Goal: Transaction & Acquisition: Download file/media

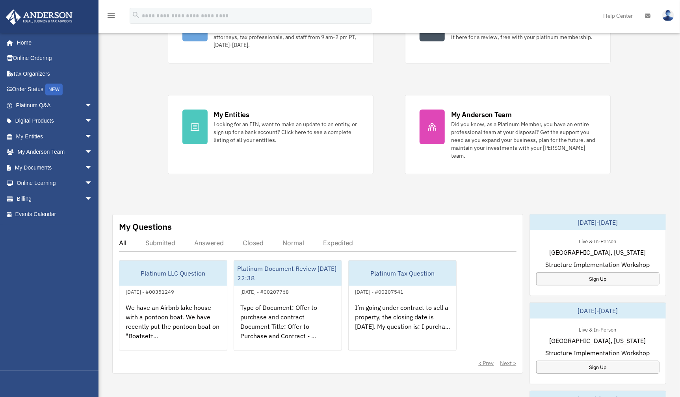
scroll to position [118, 0]
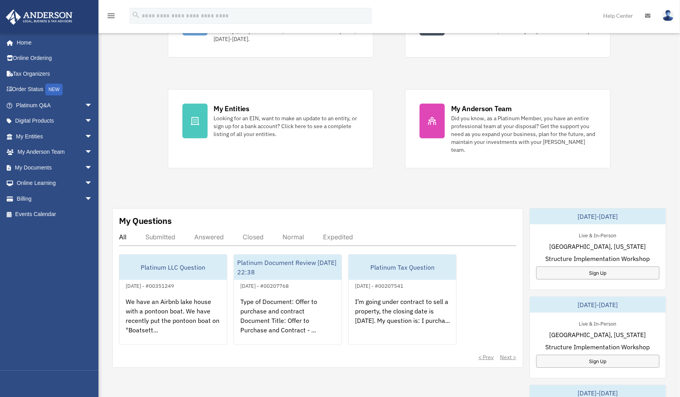
click at [85, 169] on span "arrow_drop_down" at bounding box center [93, 168] width 16 height 16
click at [72, 179] on link "Box" at bounding box center [57, 183] width 93 height 16
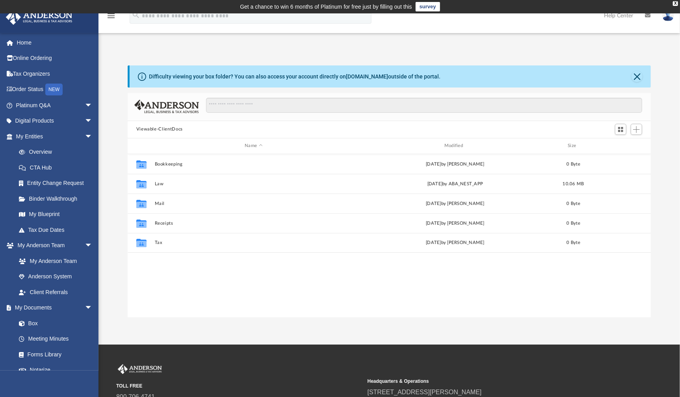
scroll to position [173, 517]
click at [72, 199] on link "Binder Walkthrough" at bounding box center [57, 199] width 93 height 16
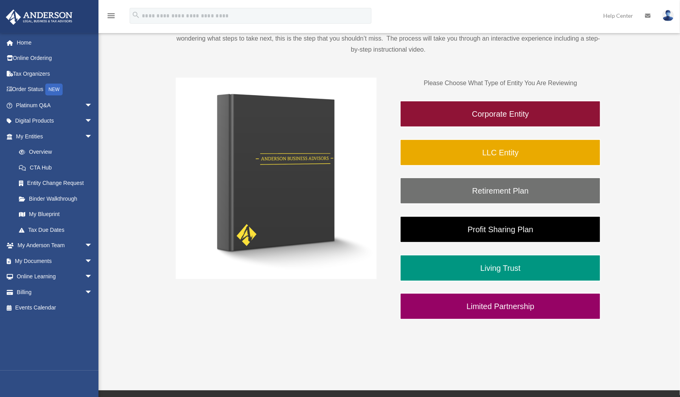
scroll to position [118, 0]
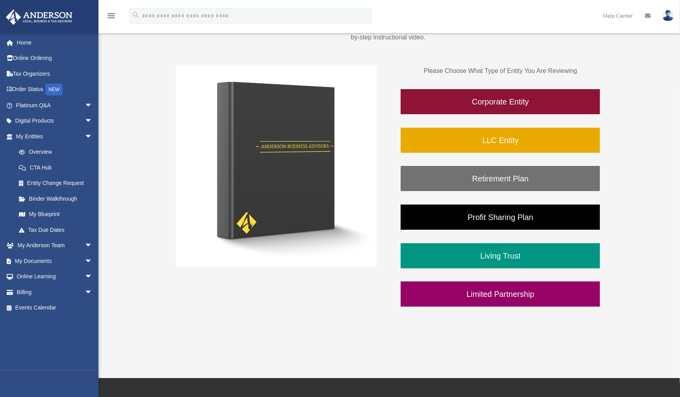
click at [522, 137] on link "LLC Entity" at bounding box center [500, 140] width 201 height 27
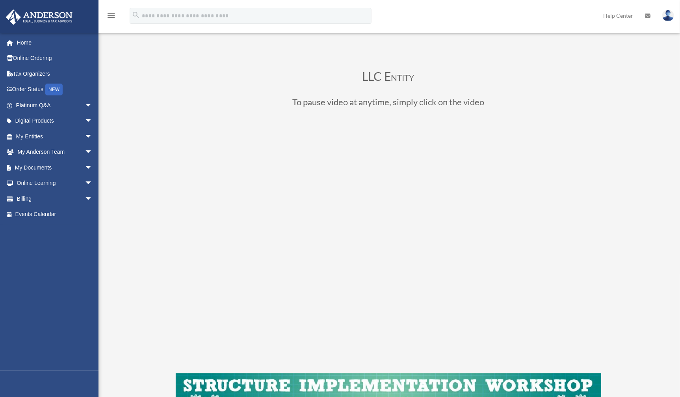
scroll to position [158, 0]
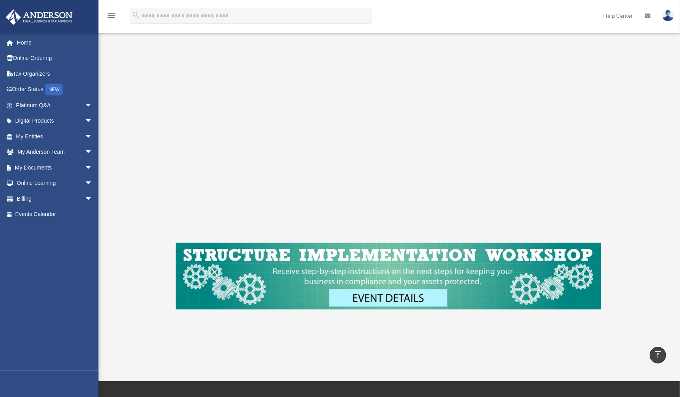
click at [41, 168] on link "My Documents arrow_drop_down" at bounding box center [55, 168] width 99 height 16
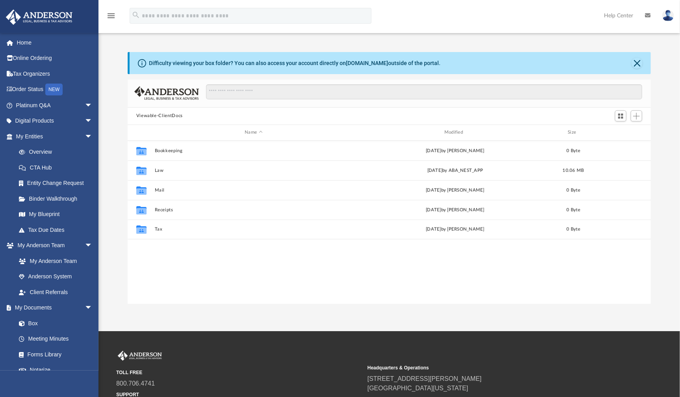
scroll to position [173, 517]
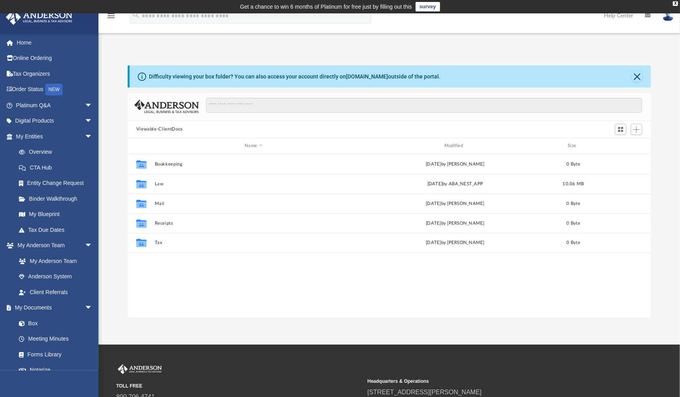
click at [71, 122] on link "Digital Products arrow_drop_down" at bounding box center [55, 121] width 99 height 16
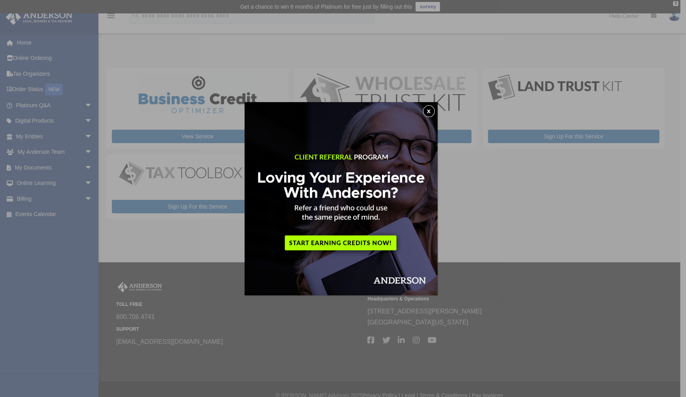
click at [429, 114] on button "x" at bounding box center [429, 111] width 12 height 12
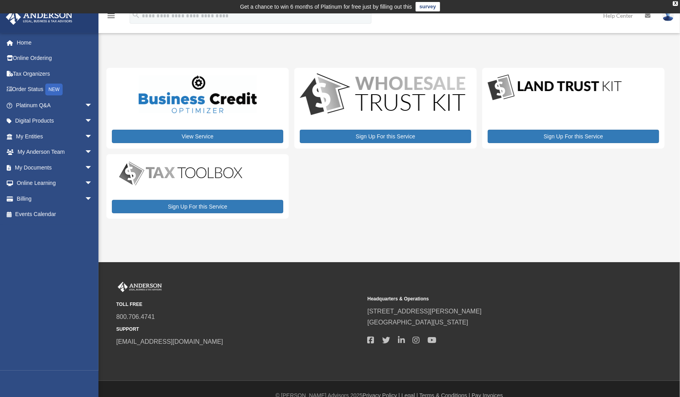
click at [74, 134] on link "My Entities arrow_drop_down" at bounding box center [55, 136] width 99 height 16
click at [85, 135] on span "arrow_drop_down" at bounding box center [93, 136] width 16 height 16
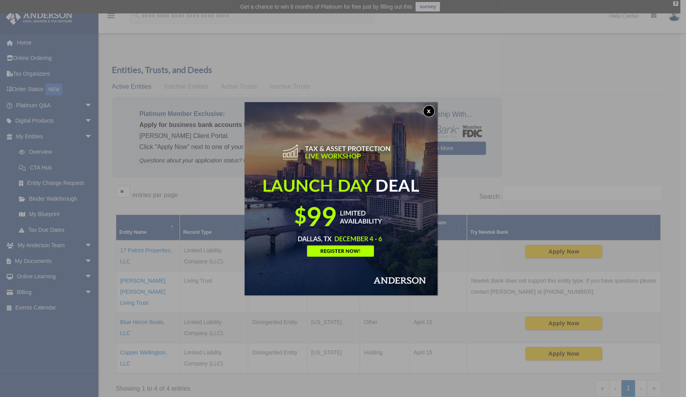
click at [432, 113] on button "x" at bounding box center [429, 111] width 12 height 12
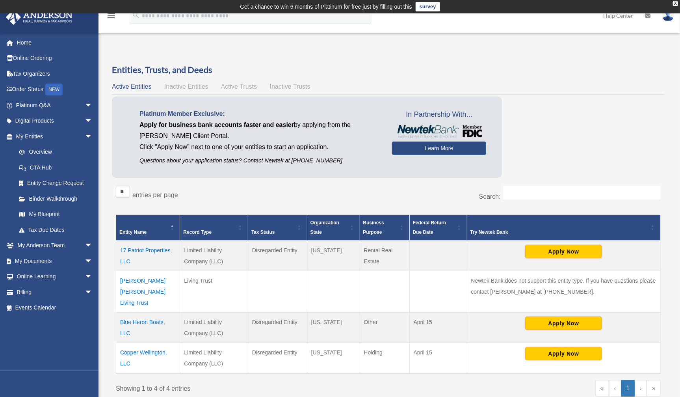
click at [151, 248] on td "17 Patriot Properties, LLC" at bounding box center [148, 255] width 64 height 31
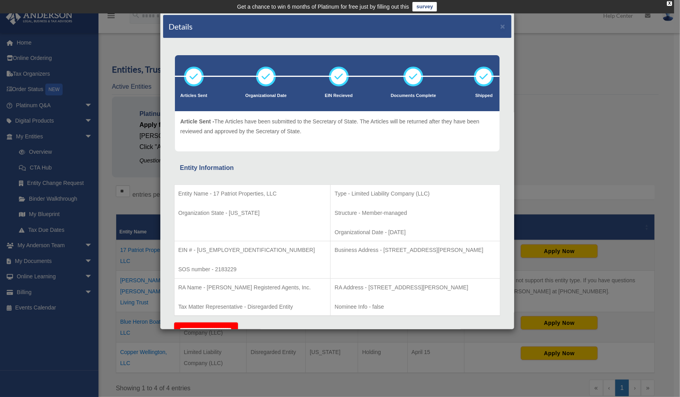
click at [191, 77] on icon at bounding box center [194, 77] width 24 height 24
click at [189, 77] on icon at bounding box center [194, 77] width 24 height 24
drag, startPoint x: 314, startPoint y: 135, endPoint x: 217, endPoint y: 113, distance: 98.5
click at [217, 113] on div "Article Sent - The Articles have been submitted to the Secretary of State. The …" at bounding box center [337, 131] width 325 height 40
click at [310, 141] on div "Article Sent - The Articles have been submitted to the Secretary of State. The …" at bounding box center [337, 131] width 314 height 29
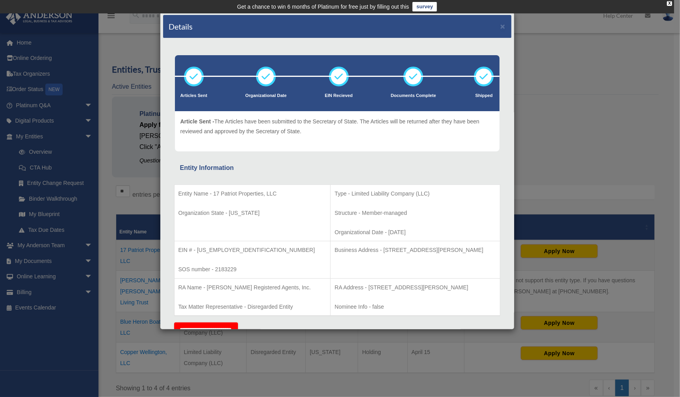
click at [123, 152] on div "Details × Articles Sent Organizational Date" at bounding box center [340, 198] width 680 height 397
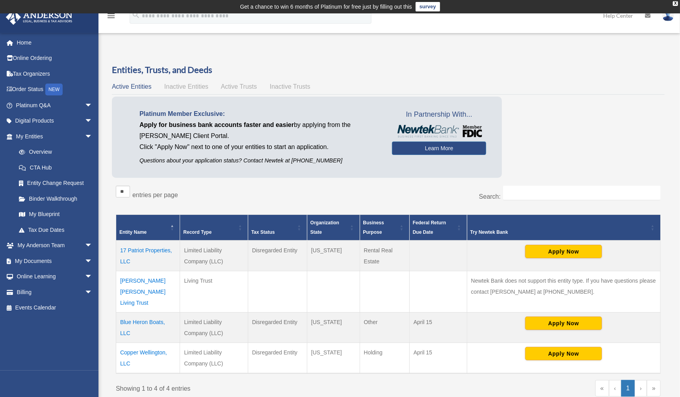
click at [58, 193] on link "Binder Walkthrough" at bounding box center [55, 199] width 89 height 16
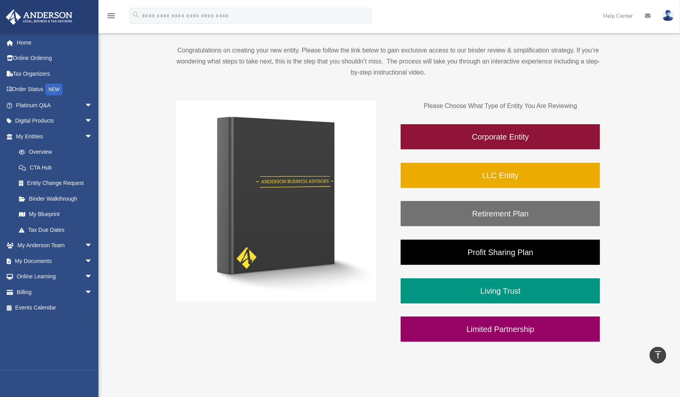
scroll to position [39, 0]
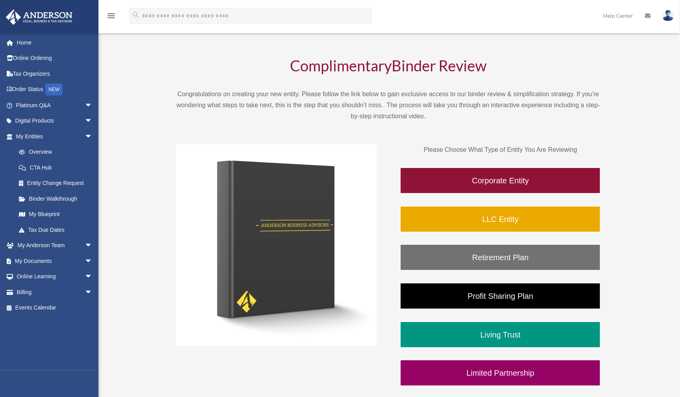
click at [575, 222] on link "LLC Entity" at bounding box center [500, 219] width 201 height 27
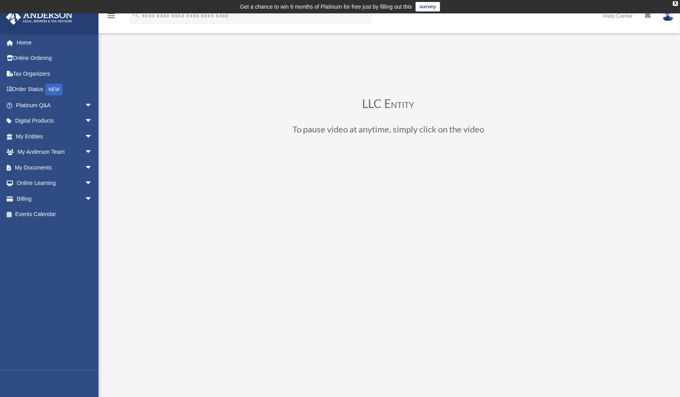
click at [71, 121] on link "Digital Products arrow_drop_down" at bounding box center [55, 121] width 99 height 16
click at [85, 136] on span "arrow_drop_down" at bounding box center [93, 136] width 16 height 16
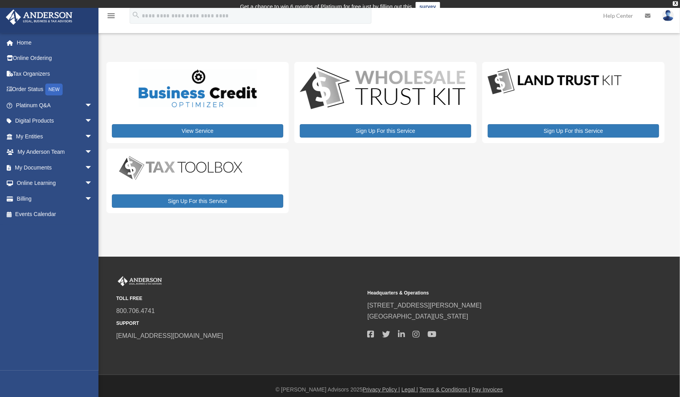
click at [85, 136] on span "arrow_drop_down" at bounding box center [93, 136] width 16 height 16
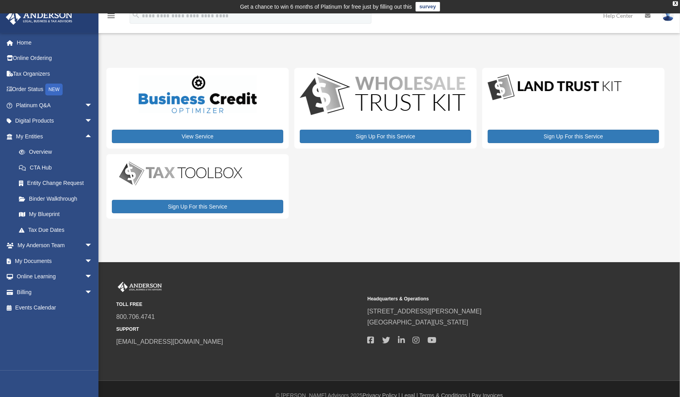
click at [69, 215] on link "My Blueprint" at bounding box center [57, 214] width 93 height 16
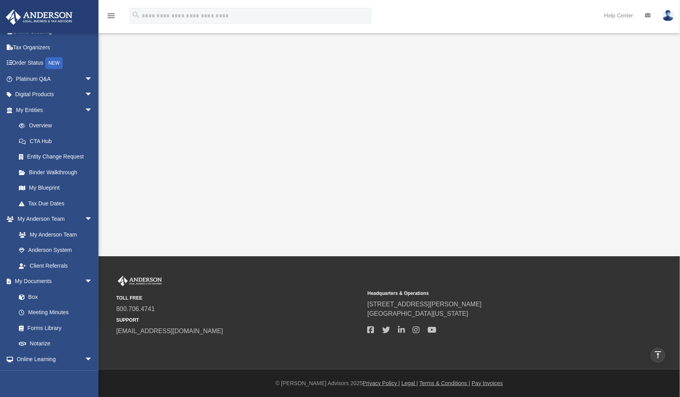
scroll to position [39, 0]
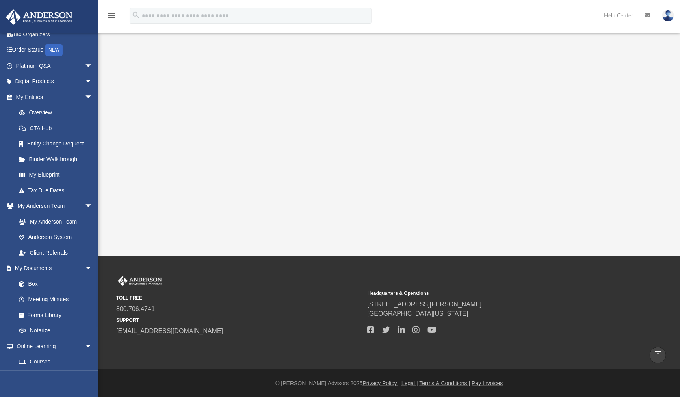
click at [59, 313] on link "Forms Library" at bounding box center [53, 315] width 85 height 16
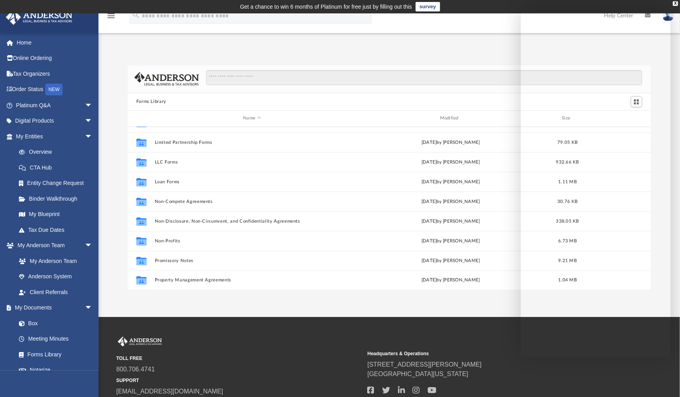
scroll to position [270, 0]
click at [166, 240] on button "LLC Forms" at bounding box center [251, 240] width 195 height 5
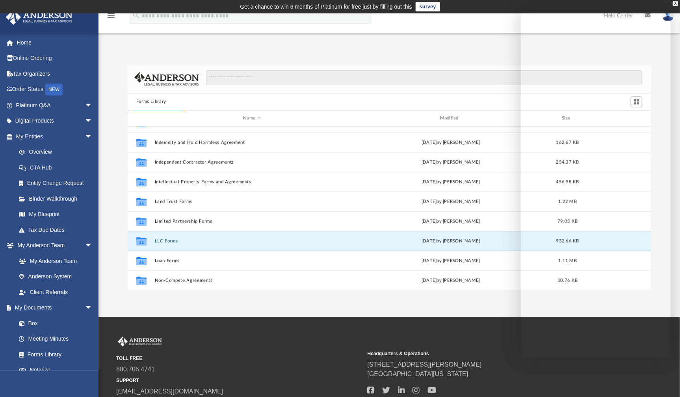
click at [204, 238] on button "LLC Forms" at bounding box center [251, 240] width 195 height 5
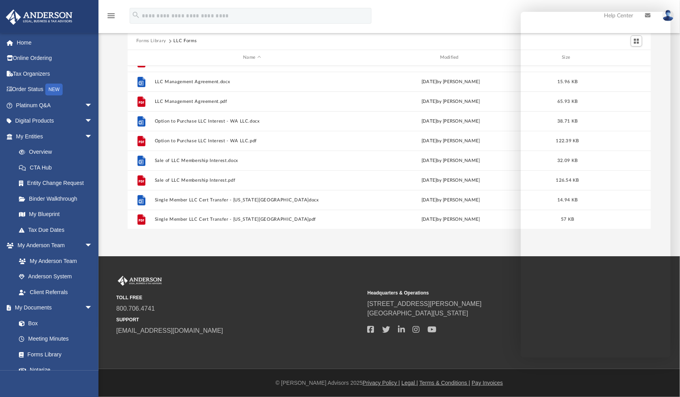
scroll to position [39, 0]
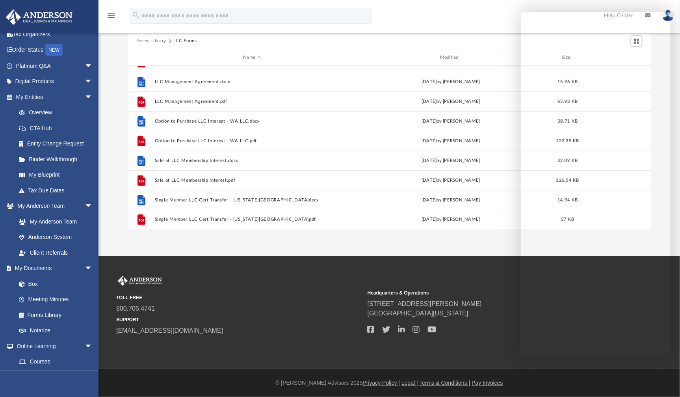
click at [66, 287] on link "Box" at bounding box center [53, 284] width 85 height 16
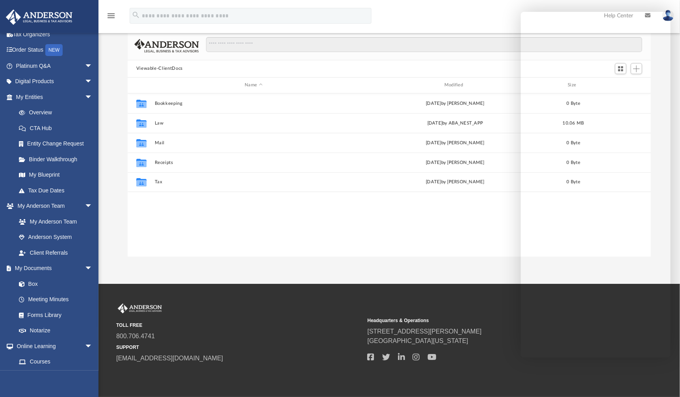
scroll to position [173, 517]
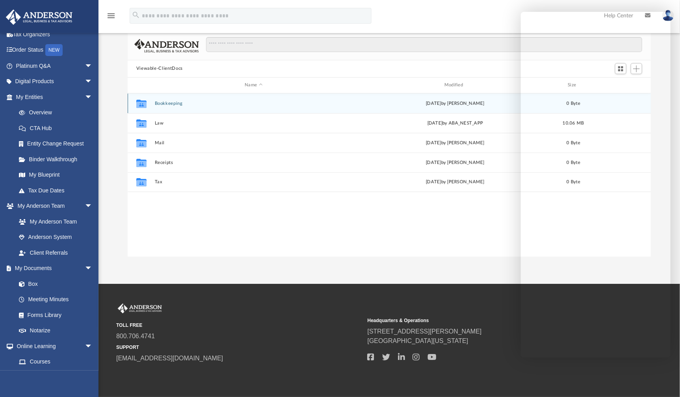
click at [193, 109] on div "Collaborated Folder Bookkeeping [DATE] by [PERSON_NAME] 0 Byte" at bounding box center [389, 103] width 523 height 20
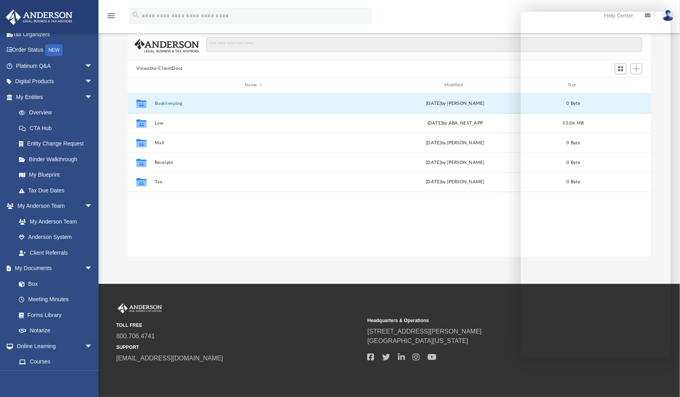
click at [194, 105] on button "Bookkeeping" at bounding box center [253, 102] width 198 height 5
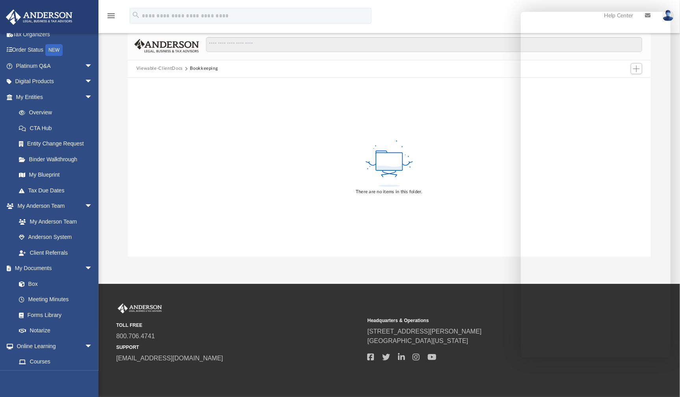
click at [147, 66] on button "Viewable-ClientDocs" at bounding box center [159, 68] width 46 height 7
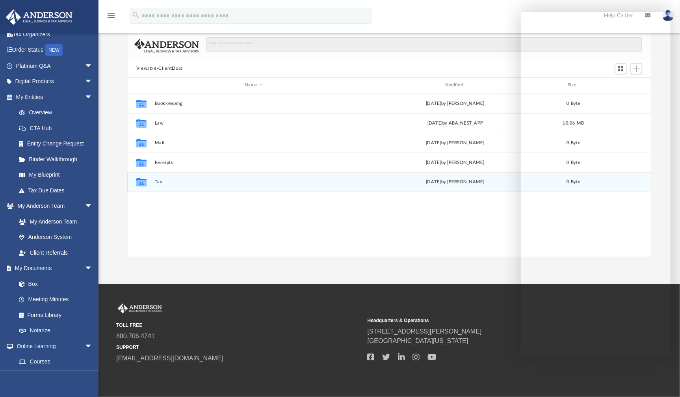
click at [156, 177] on div "Collaborated Folder Tax [DATE] by [PERSON_NAME] 0 Byte" at bounding box center [389, 182] width 523 height 20
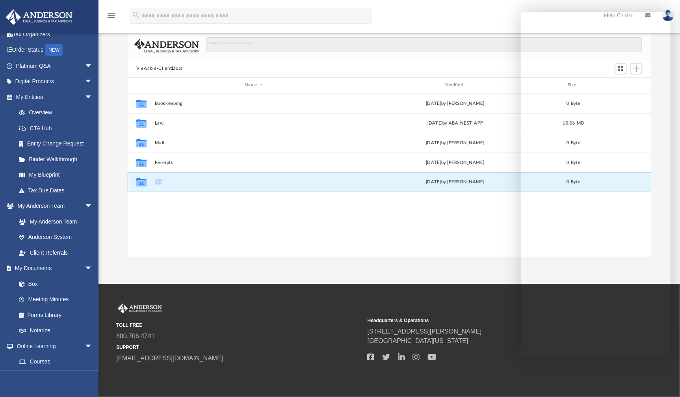
click at [156, 177] on div "Collaborated Folder Tax [DATE] by [PERSON_NAME] 0 Byte" at bounding box center [389, 182] width 523 height 20
click at [176, 184] on div "Collaborated Folder Tax [DATE] by [PERSON_NAME] 0 Byte" at bounding box center [389, 182] width 523 height 20
click at [160, 179] on button "Tax" at bounding box center [253, 181] width 198 height 5
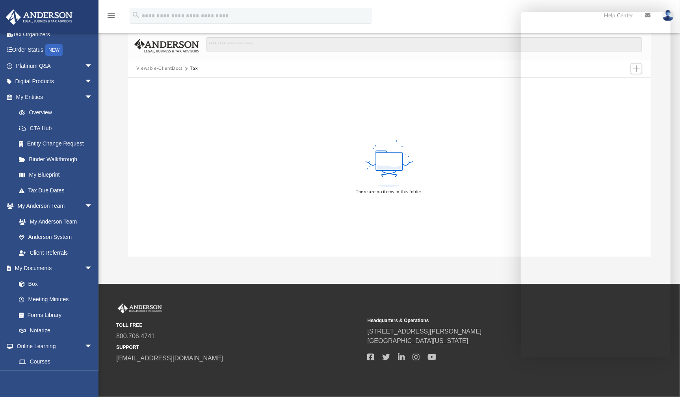
click at [154, 67] on button "Viewable-ClientDocs" at bounding box center [159, 68] width 46 height 7
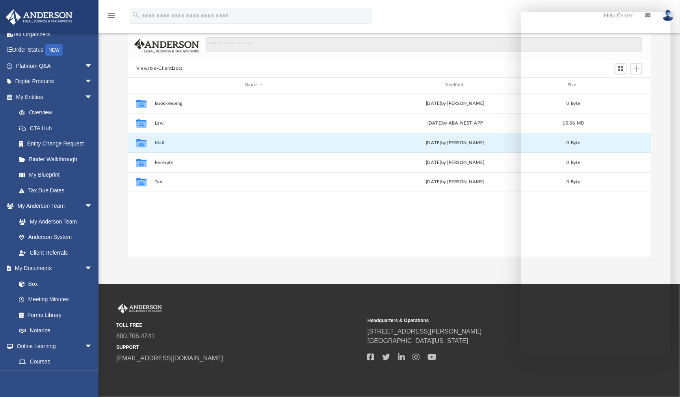
click at [157, 142] on button "Mail" at bounding box center [253, 142] width 198 height 5
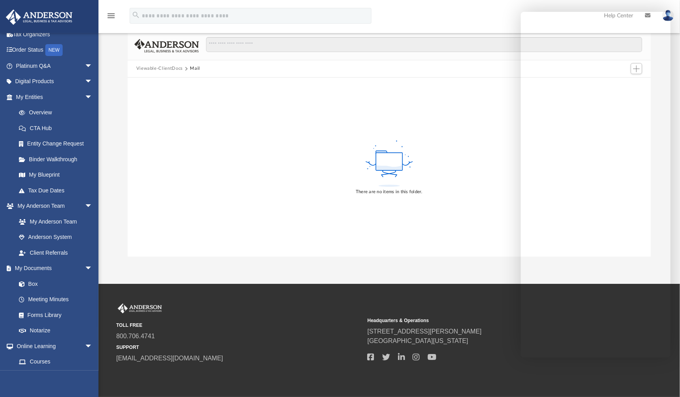
click at [157, 142] on div "There are no items in this folder." at bounding box center [389, 167] width 523 height 179
click at [161, 64] on div "Viewable-ClientDocs Mail" at bounding box center [389, 68] width 523 height 17
click at [162, 68] on button "Viewable-ClientDocs" at bounding box center [159, 68] width 46 height 7
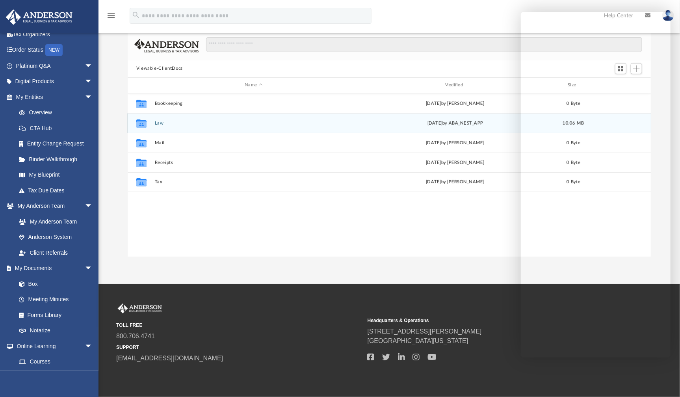
click at [173, 129] on div "Collaborated Folder Law [DATE] by ABA_NEST_APP 10.06 MB" at bounding box center [389, 123] width 523 height 20
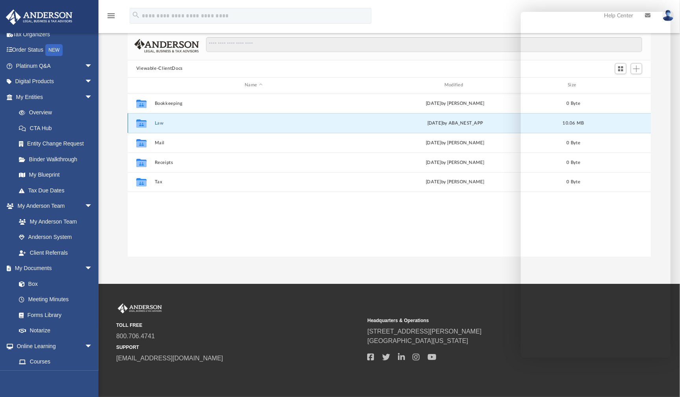
click at [153, 121] on div "Collaborated Folder Law [DATE] by ABA_NEST_APP 10.06 MB" at bounding box center [389, 123] width 523 height 20
click at [156, 121] on button "Law" at bounding box center [253, 122] width 198 height 5
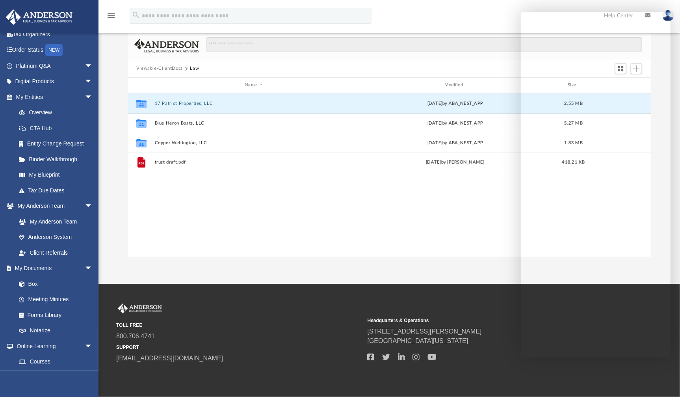
click at [210, 101] on button "17 Patriot Properties, LLC" at bounding box center [253, 102] width 198 height 5
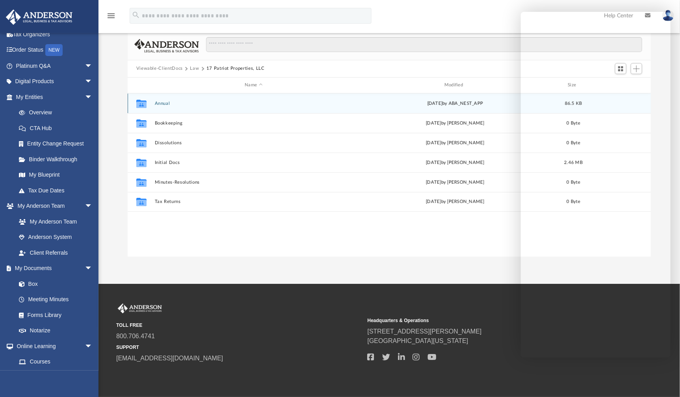
click at [207, 106] on div "Collaborated Folder Annual [DATE] by ABA_NEST_APP 86.5 KB" at bounding box center [389, 103] width 523 height 20
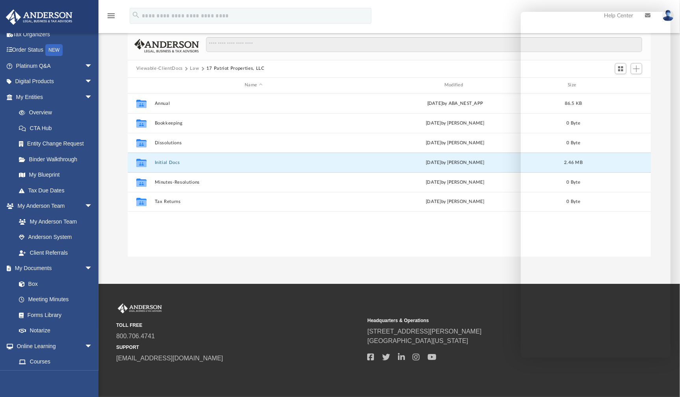
click at [202, 164] on button "Initial Docs" at bounding box center [253, 162] width 198 height 5
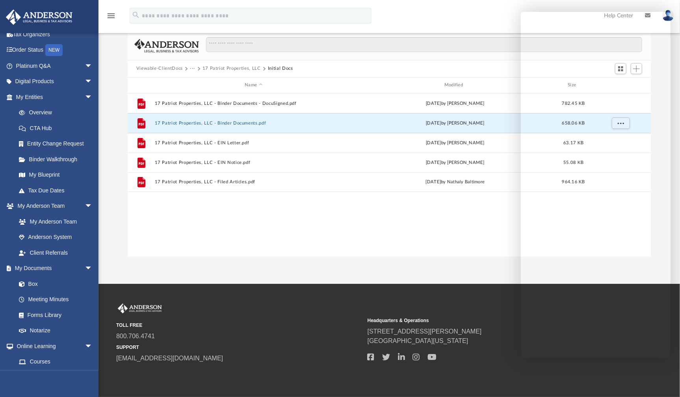
click at [229, 124] on button "17 Patriot Properties, LLC - Binder Documents.pdf" at bounding box center [253, 122] width 198 height 5
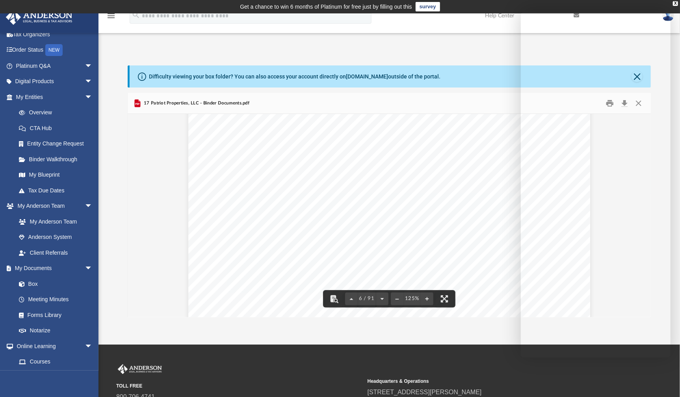
scroll to position [2797, 0]
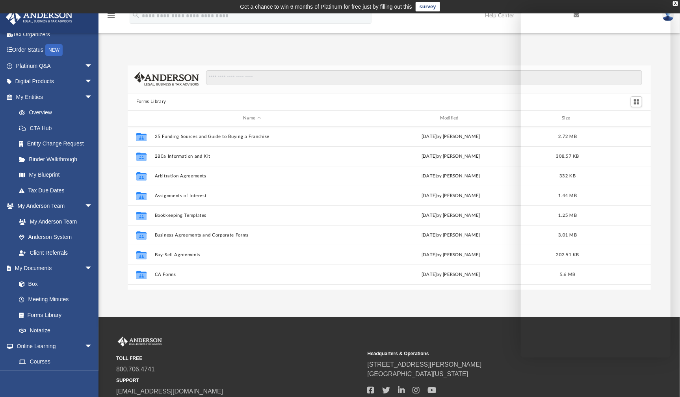
click at [48, 284] on link "Box" at bounding box center [53, 284] width 85 height 16
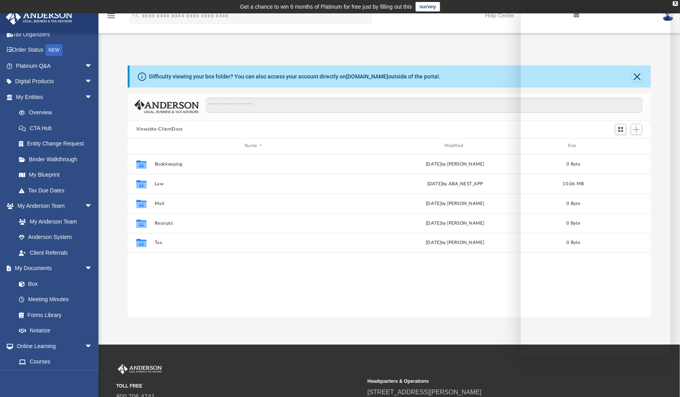
scroll to position [173, 517]
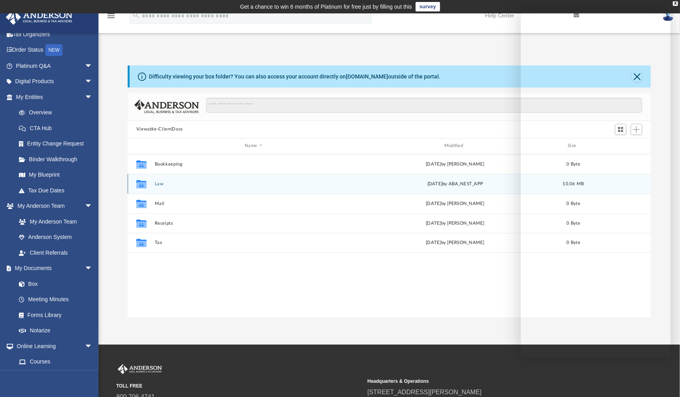
click at [200, 175] on div "Collaborated Folder Law [DATE] by ABA_NEST_APP 10.06 MB" at bounding box center [389, 184] width 523 height 20
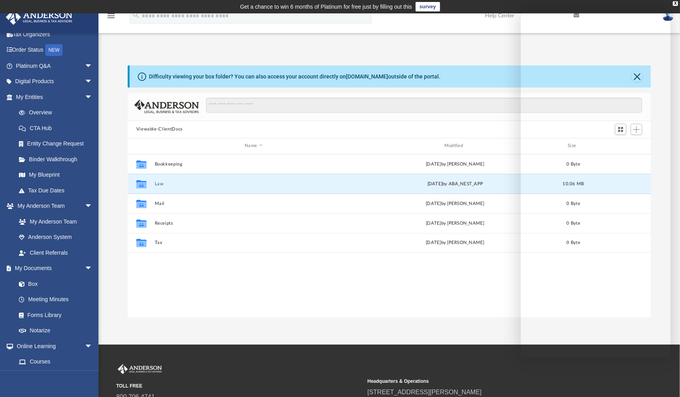
click at [162, 182] on button "Law" at bounding box center [253, 183] width 198 height 5
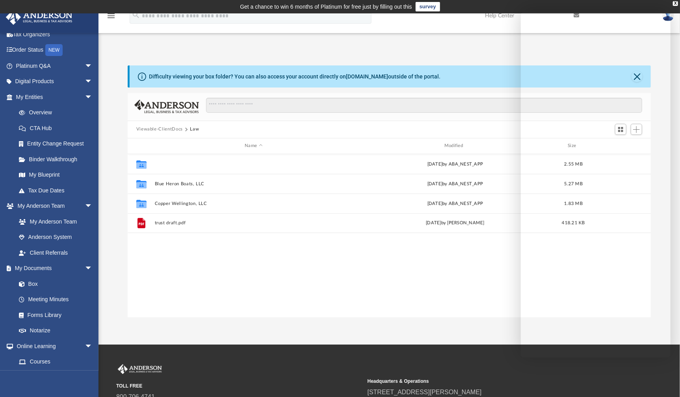
click at [188, 166] on button "17 Patriot Properties, LLC" at bounding box center [253, 163] width 198 height 5
click at [182, 264] on button "Tax Returns" at bounding box center [253, 262] width 198 height 5
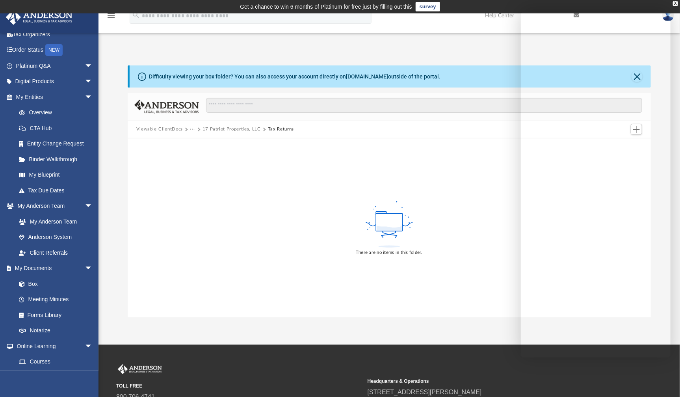
click at [221, 128] on button "17 Patriot Properties, LLC" at bounding box center [231, 129] width 58 height 7
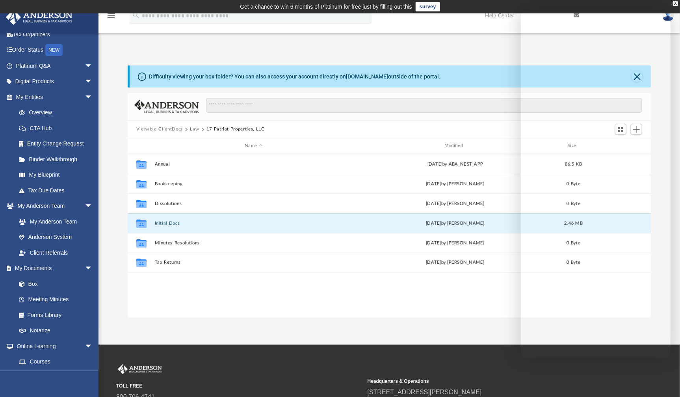
click at [172, 222] on button "Initial Docs" at bounding box center [253, 222] width 198 height 5
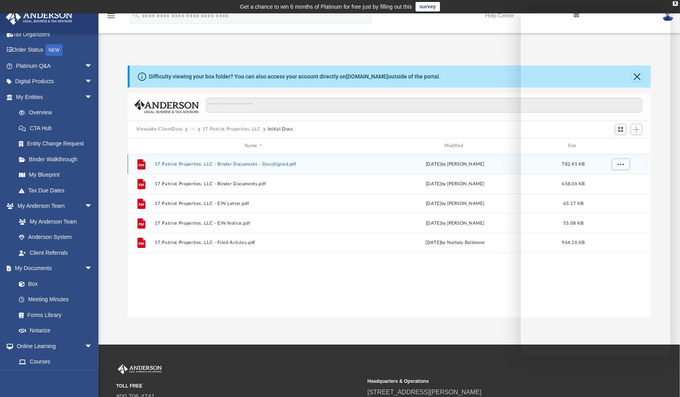
click at [243, 160] on div "File 17 Patriot Properties, LLC - Binder Documents - DocuSigned.pdf [DATE] by […" at bounding box center [389, 164] width 523 height 20
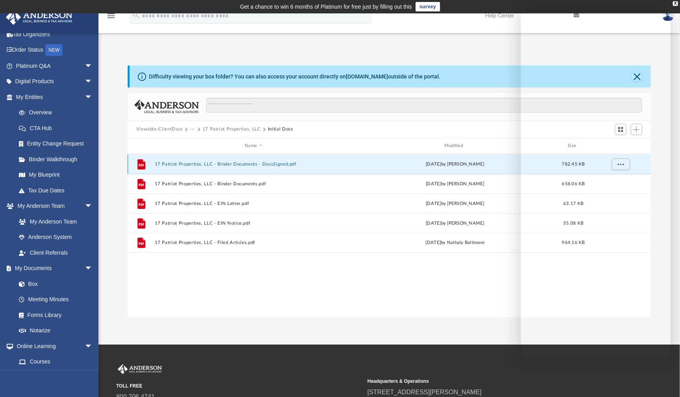
click at [244, 167] on div "File 17 Patriot Properties, LLC - Binder Documents - DocuSigned.pdf [DATE] by […" at bounding box center [389, 164] width 523 height 20
click at [247, 161] on button "17 Patriot Properties, LLC - Binder Documents - DocuSigned.pdf" at bounding box center [253, 163] width 198 height 5
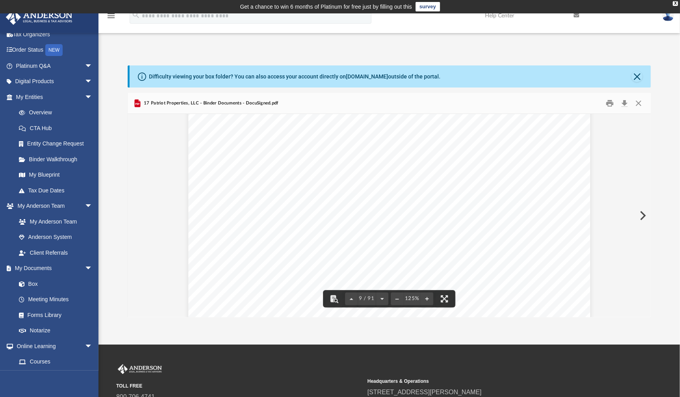
scroll to position [4293, 0]
click at [644, 76] on div "Difficulty viewing your box folder? You can also access your account directly o…" at bounding box center [390, 76] width 521 height 22
click at [636, 76] on button "Close" at bounding box center [636, 76] width 11 height 11
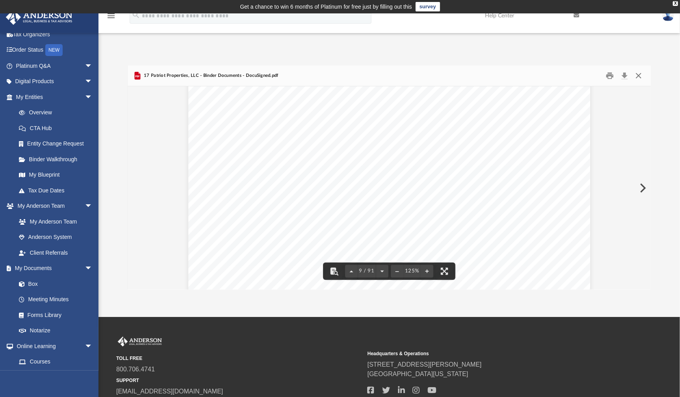
click at [638, 80] on button "Close" at bounding box center [638, 75] width 14 height 12
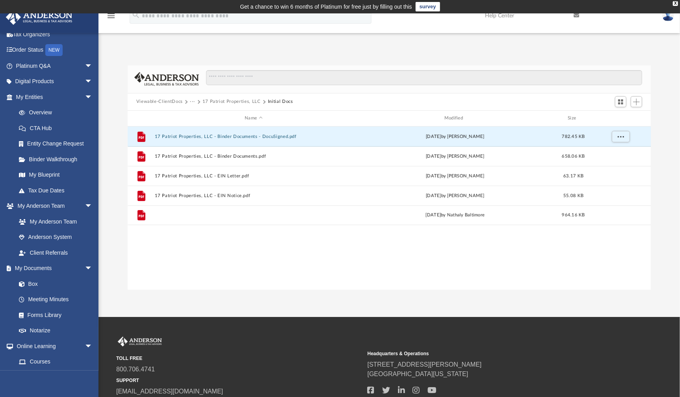
click at [227, 214] on button "17 Patriot Properties, LLC - Filed Articles.pdf" at bounding box center [253, 214] width 198 height 5
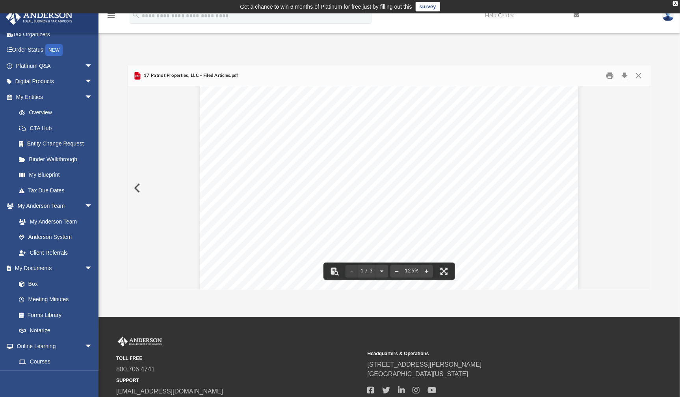
scroll to position [0, 0]
click at [624, 75] on button "Download" at bounding box center [624, 75] width 14 height 12
click at [641, 76] on button "Close" at bounding box center [638, 75] width 14 height 12
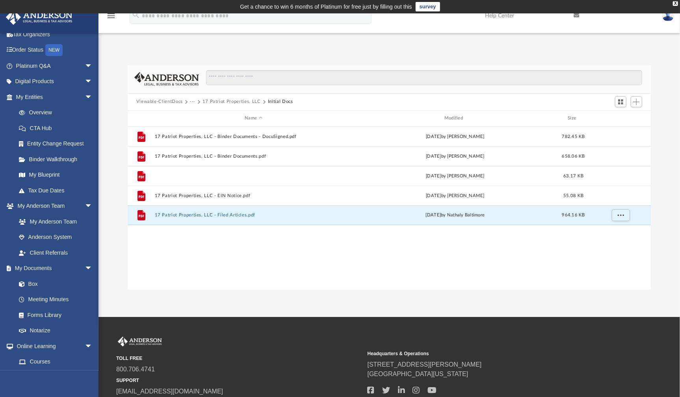
click at [247, 174] on button "17 Patriot Properties, LLC - EIN Letter.pdf" at bounding box center [253, 175] width 198 height 5
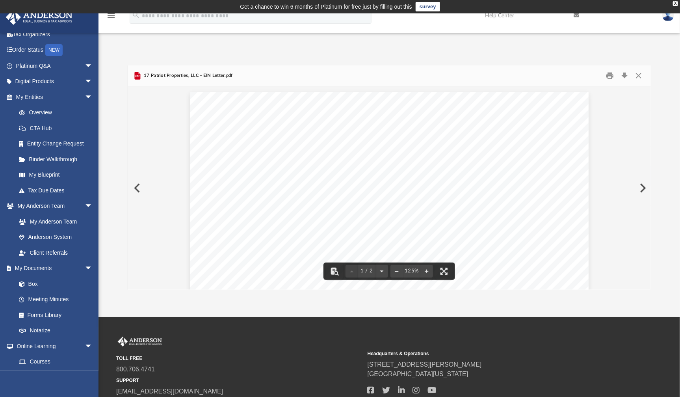
click at [486, 173] on div "Page 1" at bounding box center [389, 352] width 399 height 521
click at [630, 76] on button "Download" at bounding box center [624, 75] width 14 height 12
